Goal: Transaction & Acquisition: Purchase product/service

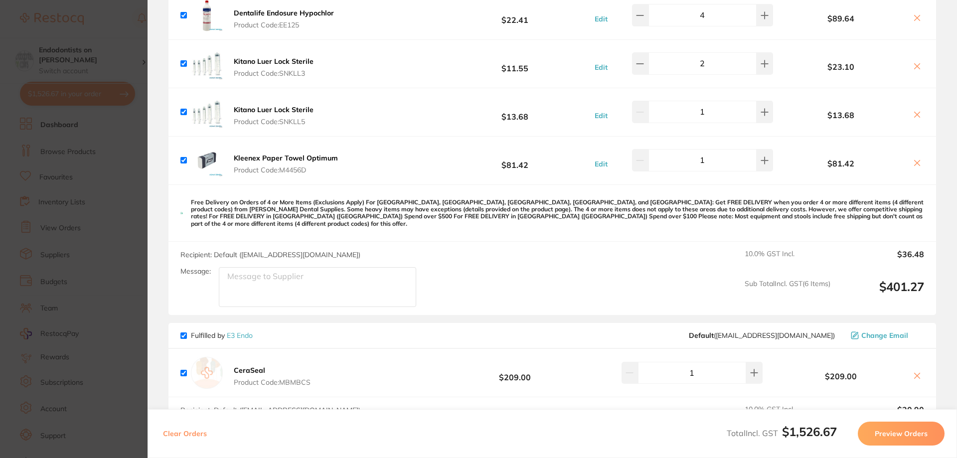
scroll to position [1596, 0]
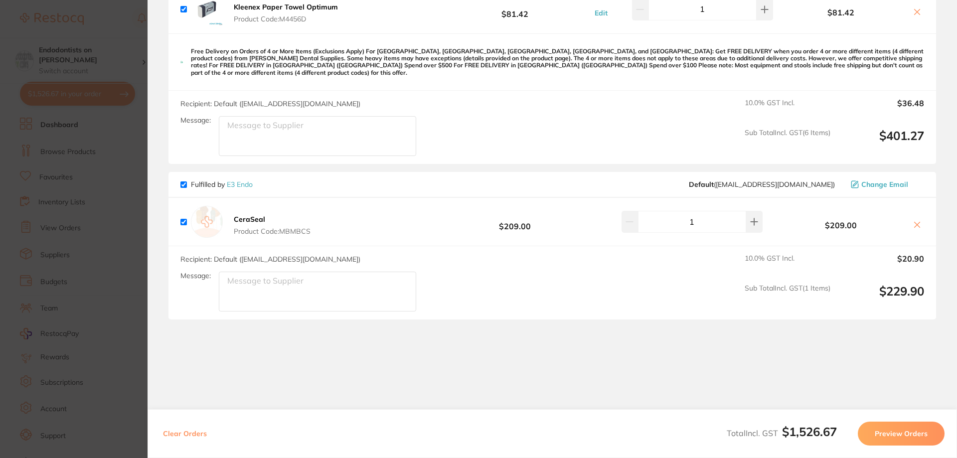
click at [124, 235] on section "Update RRP Set your pre negotiated price for this item. Item Agreed RRP (excl. …" at bounding box center [478, 229] width 957 height 458
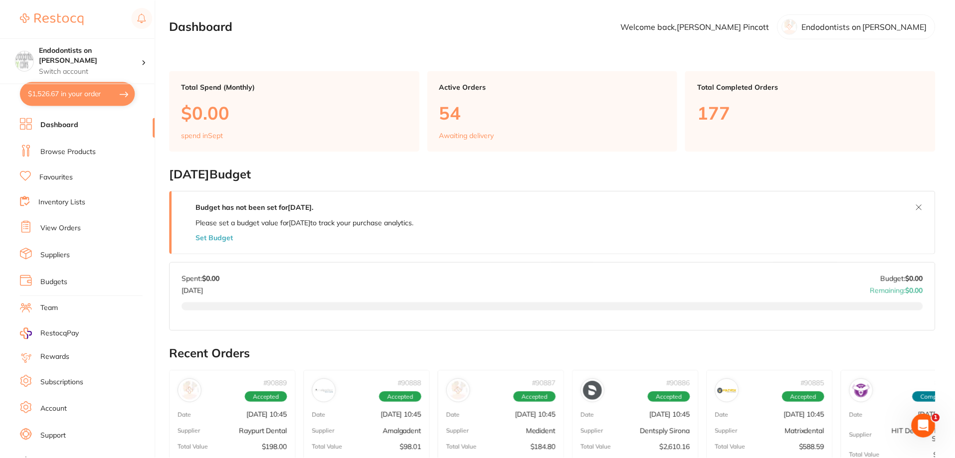
scroll to position [0, 0]
click at [77, 149] on link "Browse Products" at bounding box center [67, 152] width 55 height 10
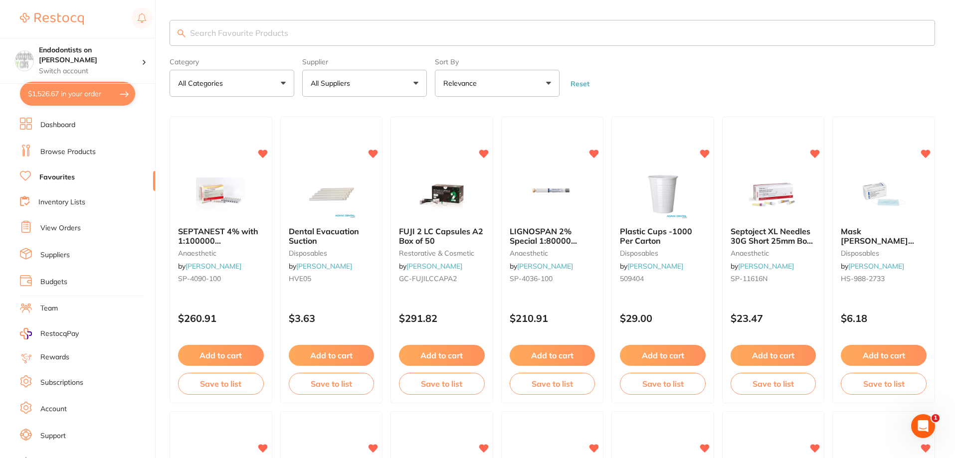
click at [219, 356] on button "Add to cart" at bounding box center [221, 355] width 86 height 21
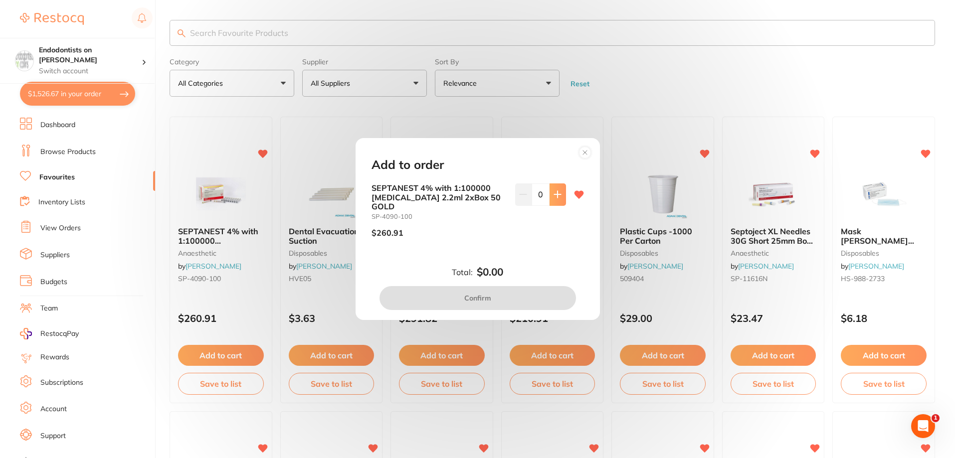
click at [555, 194] on button at bounding box center [557, 194] width 16 height 22
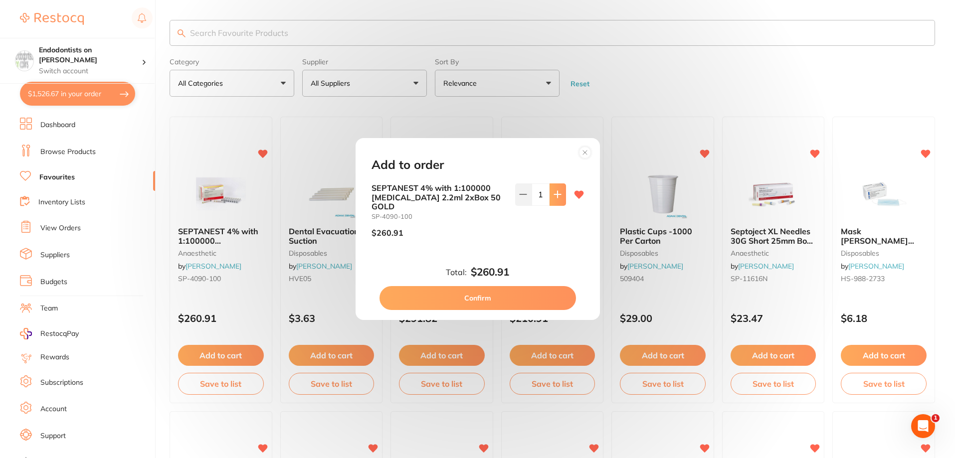
click at [555, 194] on button at bounding box center [557, 194] width 16 height 22
type input "2"
click at [520, 296] on button "Confirm" at bounding box center [477, 298] width 196 height 24
checkbox input "false"
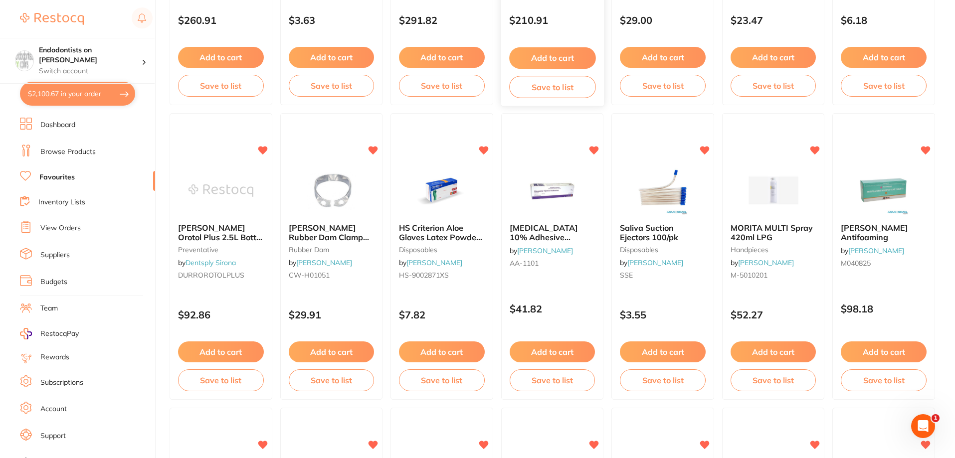
scroll to position [299, 0]
